Goal: Communication & Community: Participate in discussion

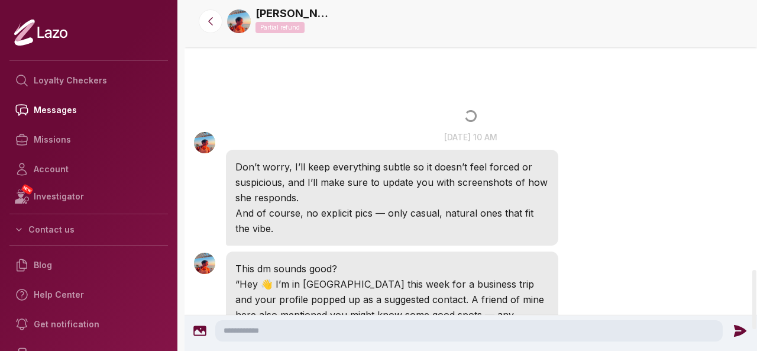
scroll to position [1593, 0]
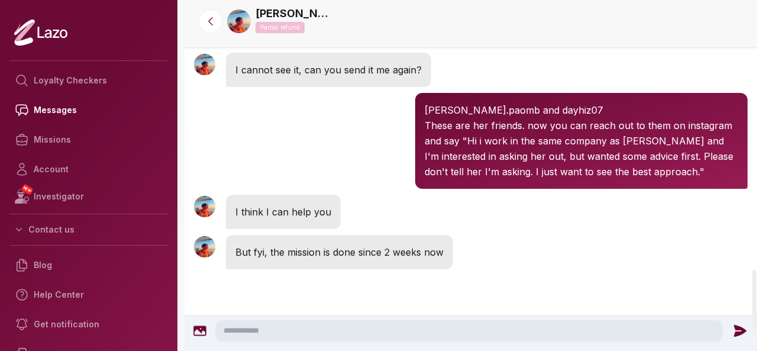
click at [412, 321] on textarea at bounding box center [468, 330] width 507 height 21
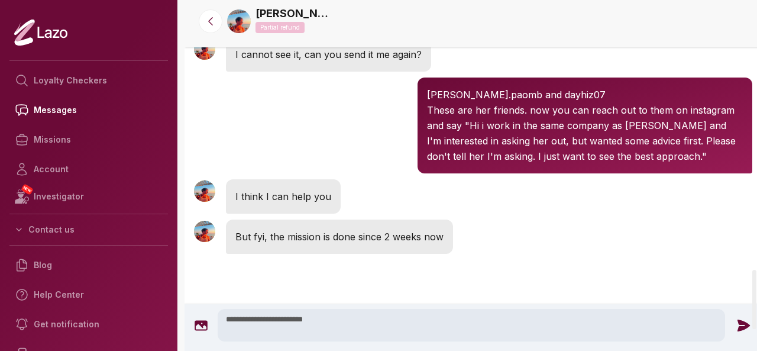
type textarea "**********"
click at [736, 329] on icon at bounding box center [743, 325] width 15 height 15
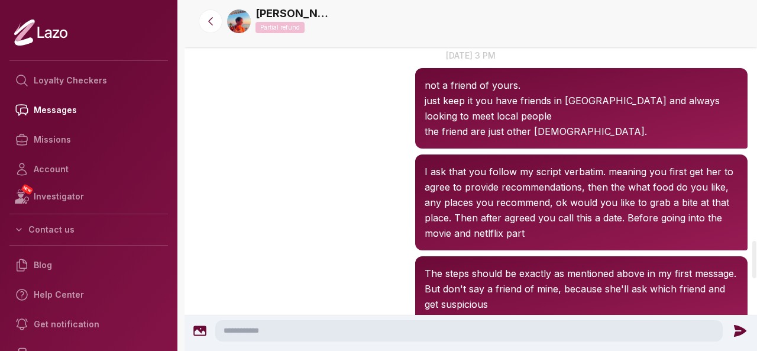
scroll to position [2263, 0]
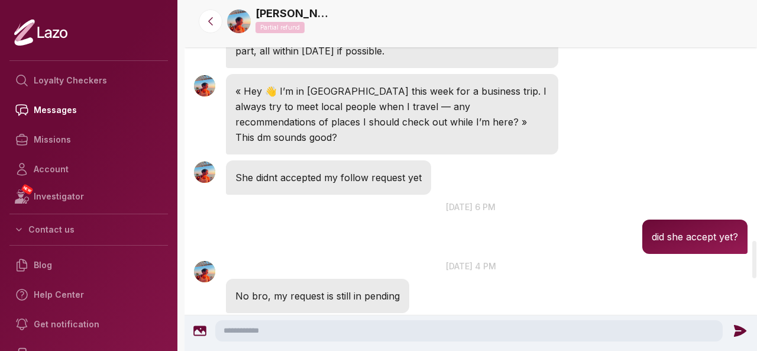
click at [756, 259] on div at bounding box center [754, 175] width 6 height 351
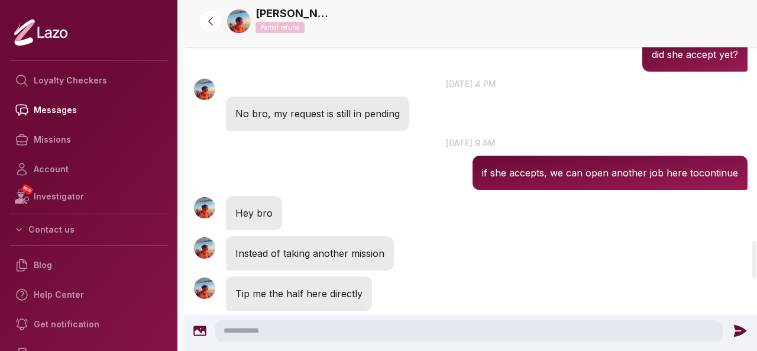
click at [753, 279] on div at bounding box center [754, 175] width 6 height 351
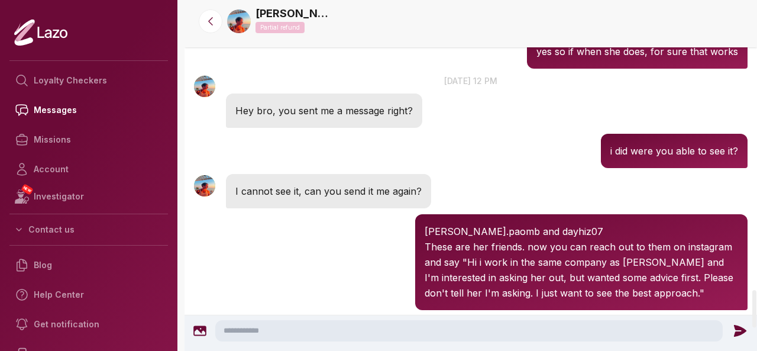
click at [754, 308] on div at bounding box center [754, 175] width 6 height 351
click at [633, 331] on textarea at bounding box center [468, 330] width 507 height 21
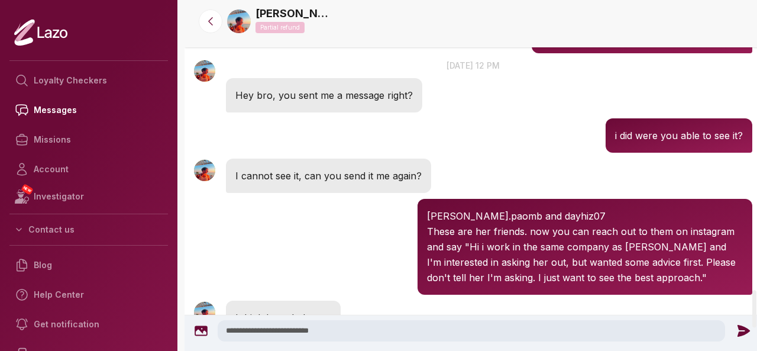
type textarea "**********"
click at [736, 335] on icon at bounding box center [743, 330] width 15 height 15
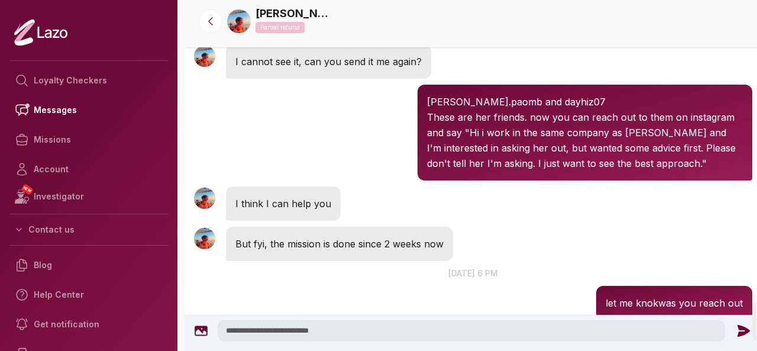
scroll to position [2843, 0]
